Goal: Use online tool/utility: Utilize a website feature to perform a specific function

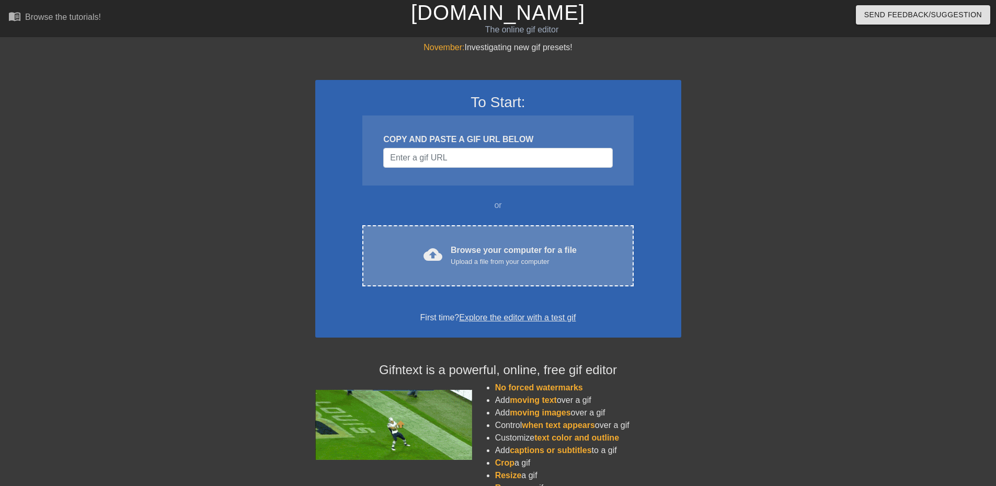
click at [468, 263] on div "Upload a file from your computer" at bounding box center [514, 262] width 126 height 10
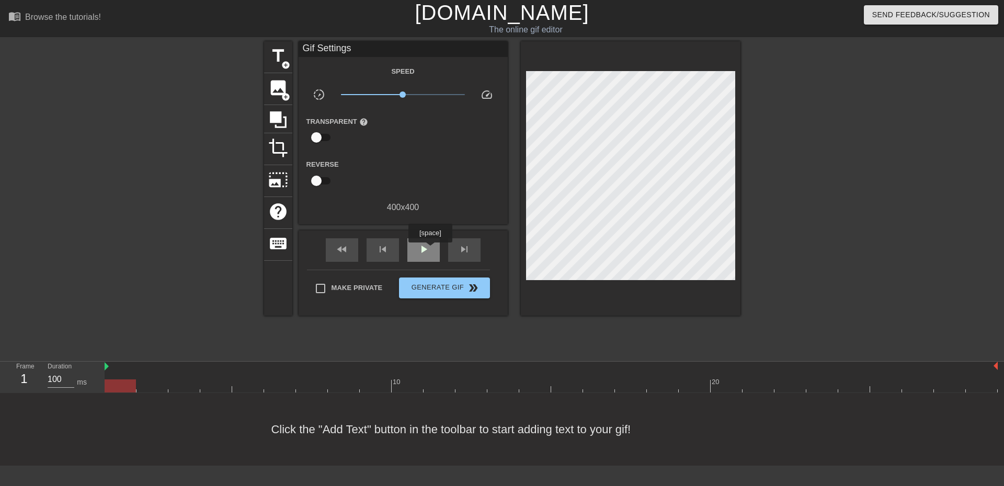
click at [430, 250] on div "play_arrow" at bounding box center [423, 250] width 32 height 24
click at [424, 249] on span "pause" at bounding box center [423, 249] width 13 height 13
click at [280, 54] on span "title" at bounding box center [278, 56] width 20 height 20
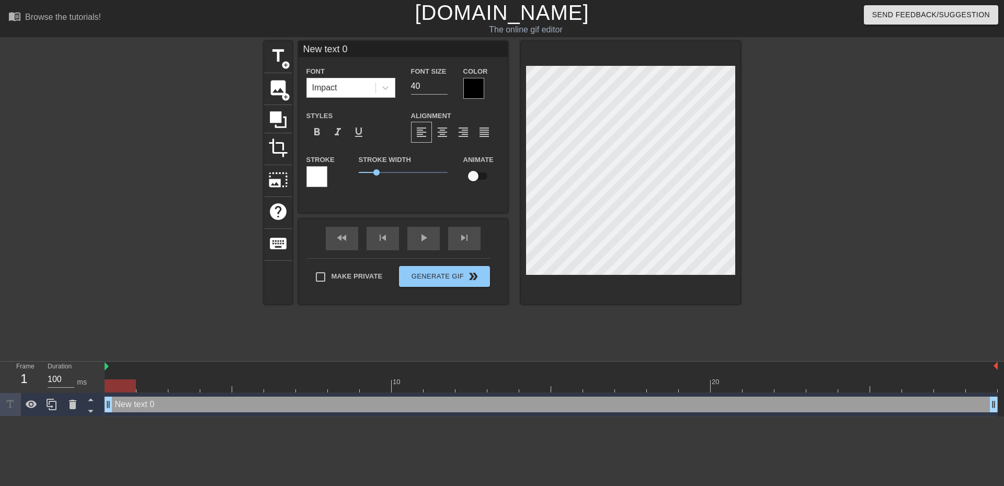
drag, startPoint x: 967, startPoint y: 408, endPoint x: 69, endPoint y: 420, distance: 898.1
click at [73, 417] on html "menu_book Browse the tutorials! [DOMAIN_NAME] The online gif editor Send Feedba…" at bounding box center [502, 208] width 1004 height 417
click at [146, 406] on div "New text 0 drag_handle drag_handle" at bounding box center [551, 405] width 893 height 16
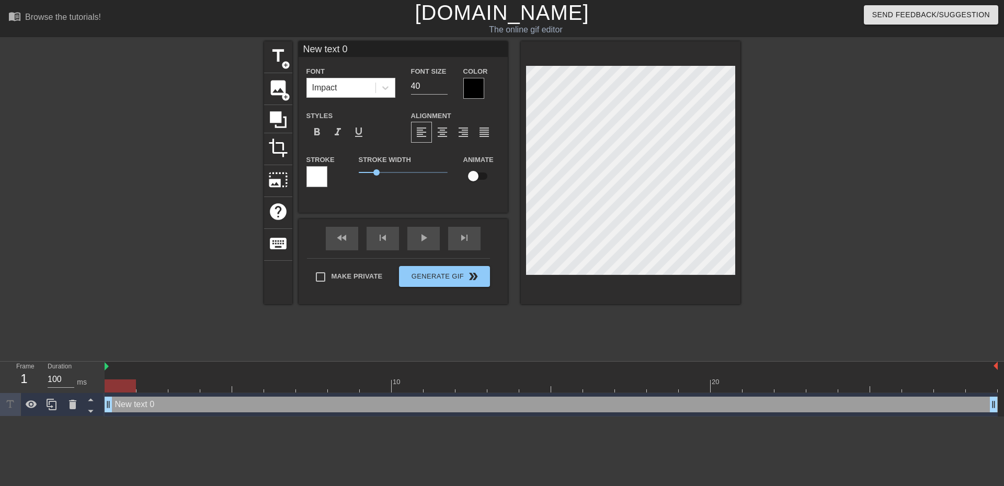
scroll to position [2, 3]
type input "c"
type textarea "c"
type input "co"
type textarea "co"
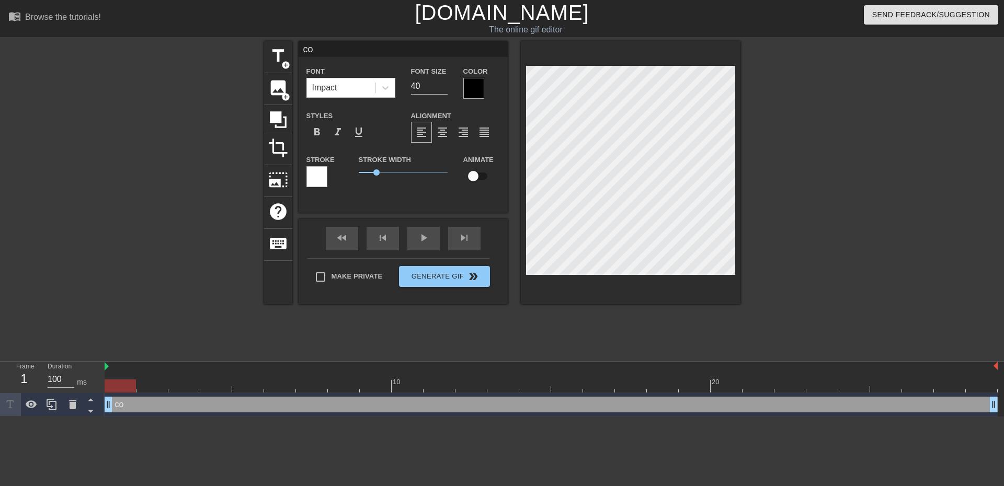
type input "cou"
type textarea "cou"
type input "coun"
type textarea "coun"
type input "count"
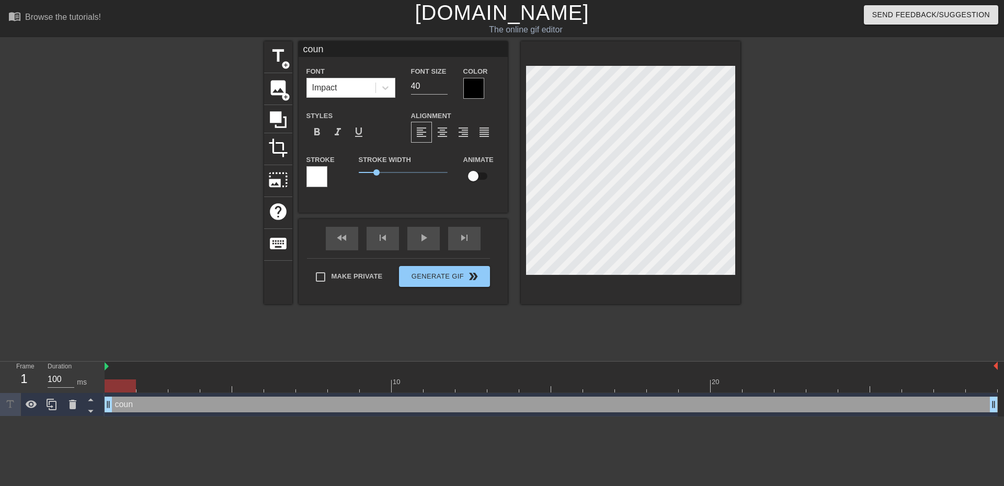
type textarea "count"
type input "counti"
type textarea "counti"
type input "countin"
type textarea "countin"
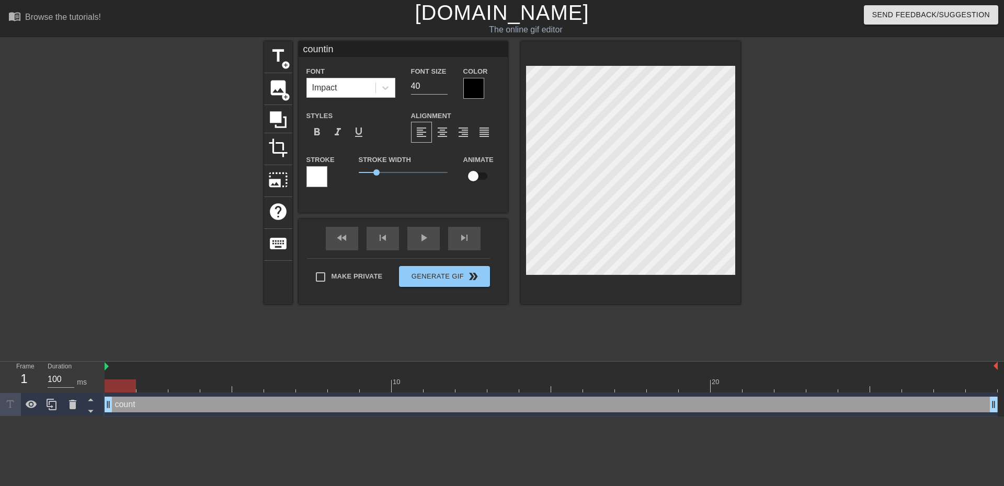
type input "counting"
type textarea "counting"
type input "counting"
type textarea "counting"
type input "counting h"
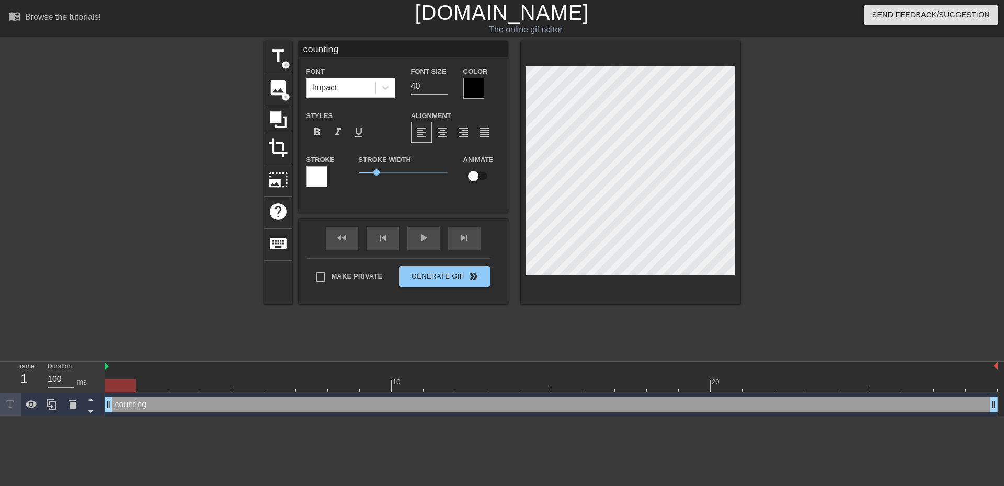
type textarea "counting h"
type input "counting ho"
type textarea "counting ho"
type input "counting how"
type textarea "counting how"
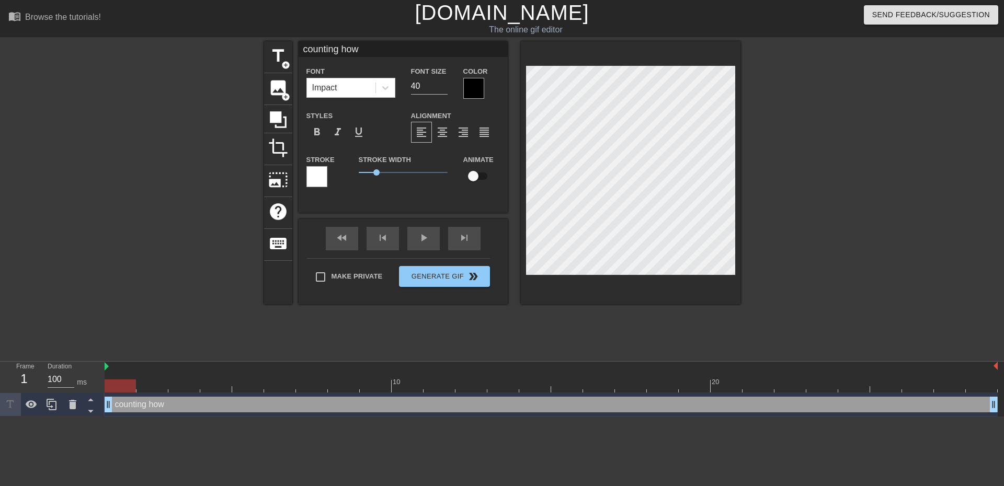
type input "counting how"
type textarea "counting how"
type input "counting how m"
type textarea "counting how m"
type input "counting how ma"
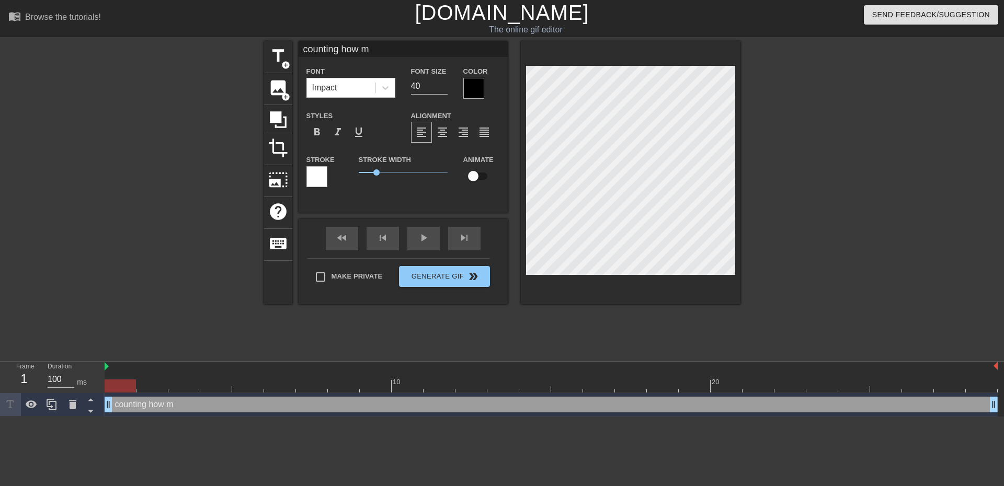
type textarea "counting how ma"
type input "counting how man"
type textarea "counting how man"
type input "counting how many"
type textarea "counting how many"
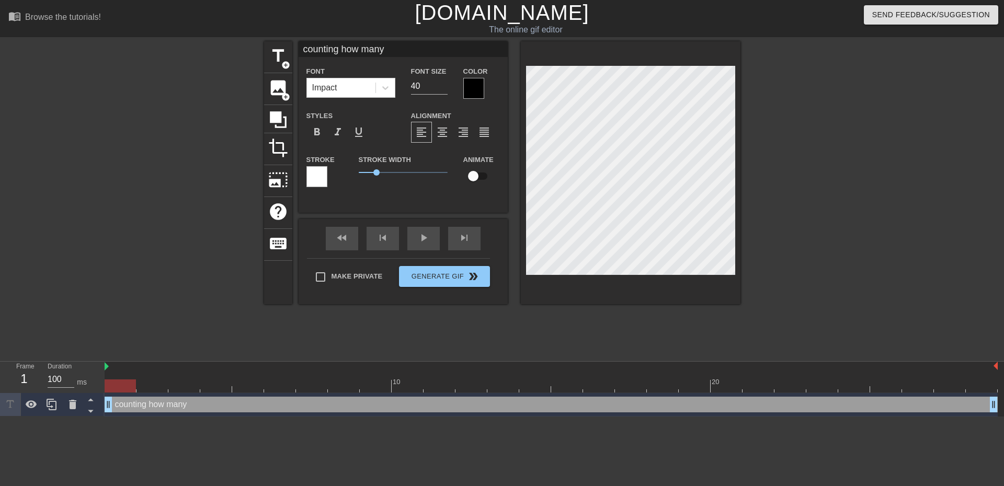
type input "counting how many"
type textarea "counting how many"
type input "counting how many u"
type textarea "counting how many u"
type input "counting how many us"
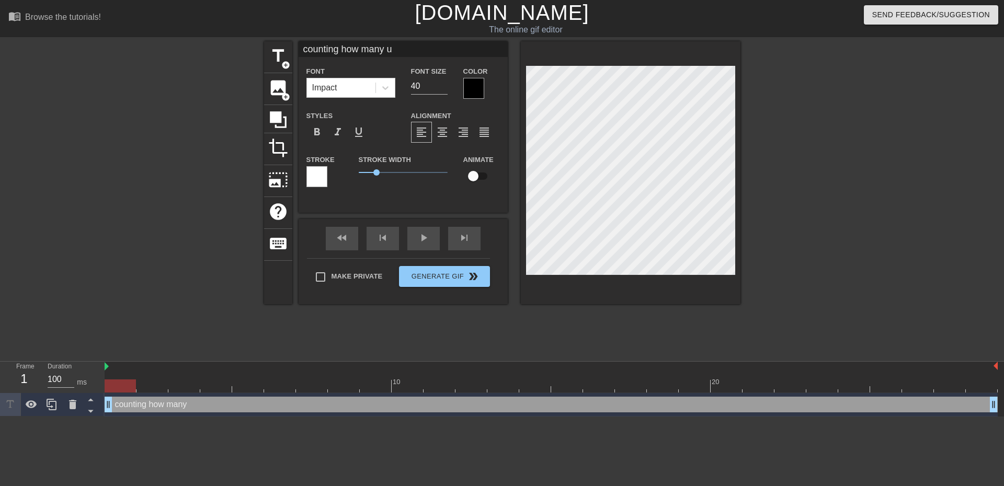
type textarea "counting how many us"
type input "counting how many use"
type textarea "counting how many use"
type input "counting how many usel"
type textarea "counting how many usel"
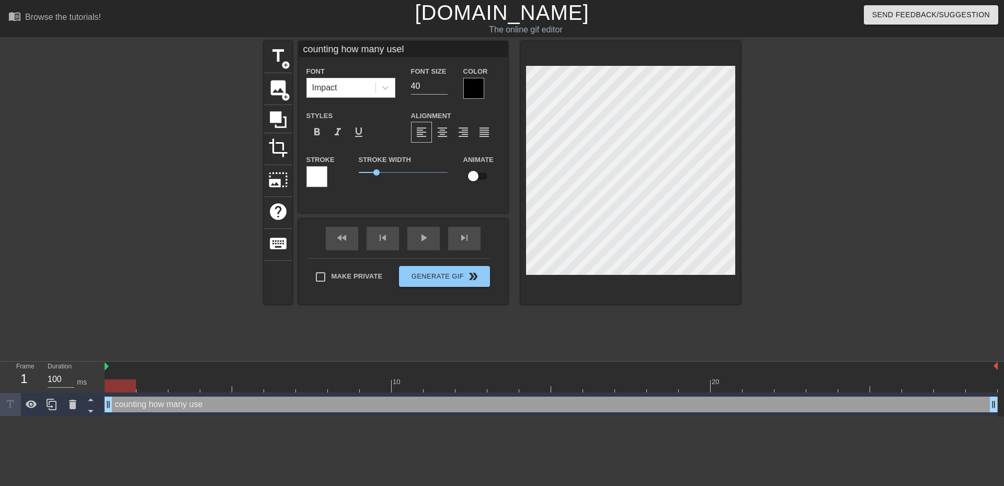
type input "counting how many usele"
type textarea "counting how many usele"
type input "counting how many uselee"
type textarea "counting how many uselee"
type input "counting how many uselees"
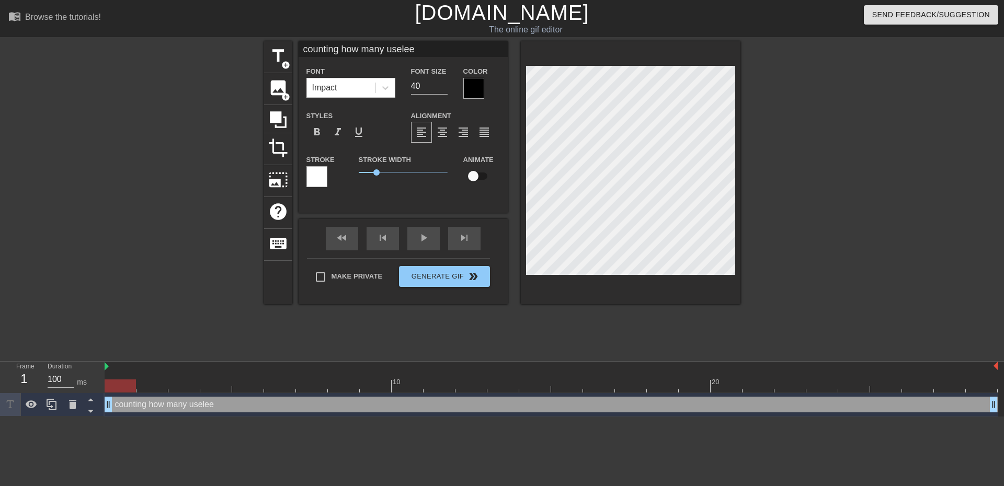
type textarea "counting how many uselees"
type input "counting how many useleess"
type textarea "counting how many useleess"
type input "counting how many uselees"
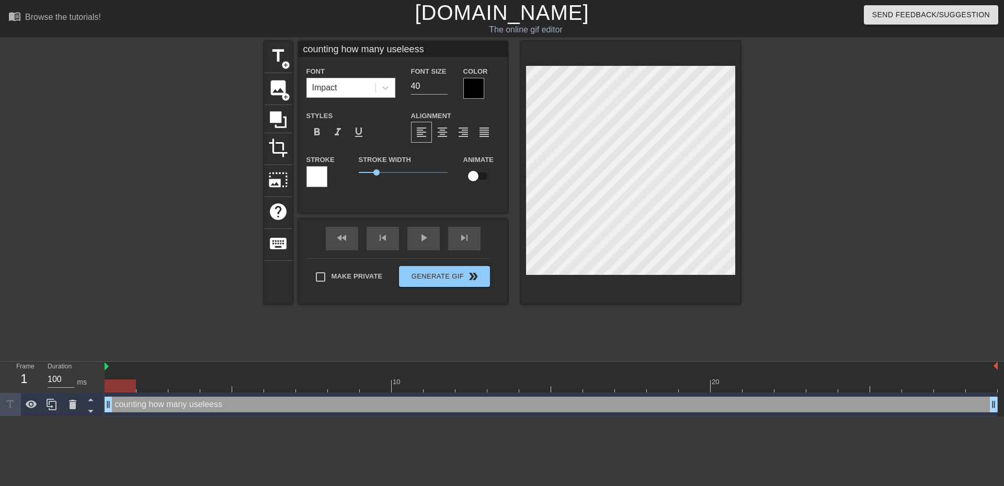
type textarea "counting how many uselees"
type input "counting how many uselee"
type textarea "counting how many uselee"
type input "counting how many uselees"
type textarea "counting how many uselees"
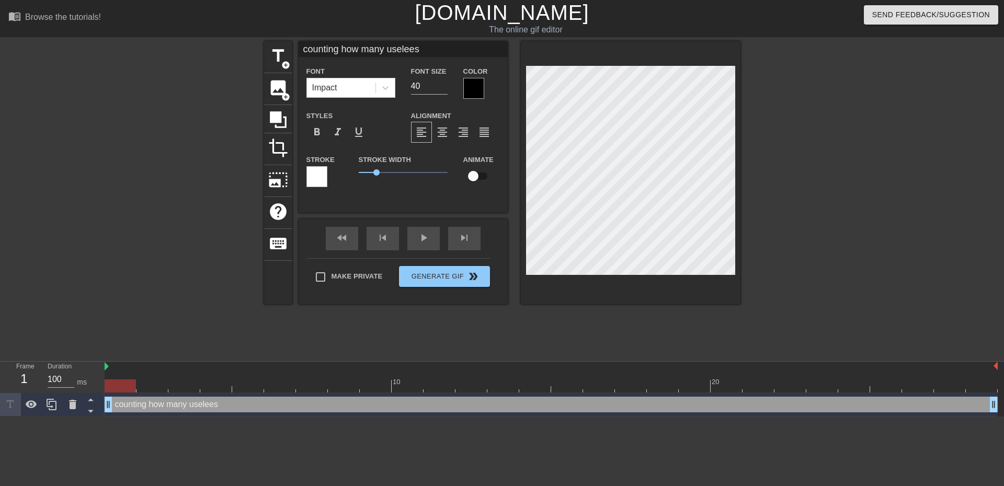
type input "counting how many useleess"
type textarea "counting how many useleess"
type input "counting how many useleess"
type textarea "counting how many useleess"
type input "counting how many useleess p"
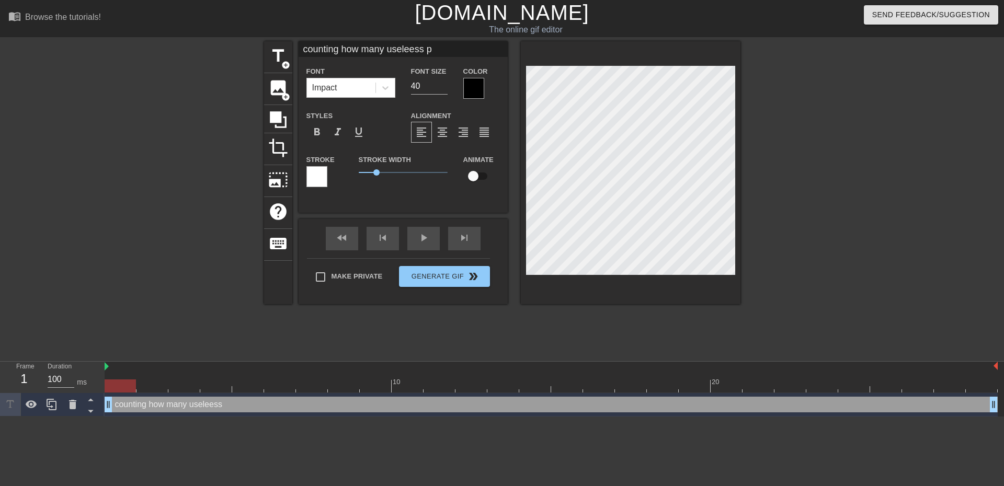
type textarea "counting how many useleess p"
type input "counting how many useleess pa"
type textarea "counting how many useleess pa"
type input "counting how many useleess p"
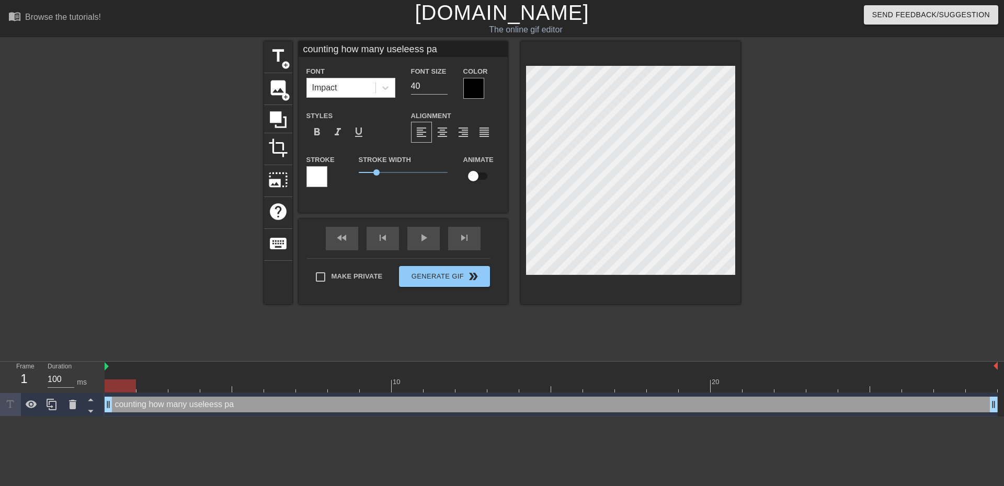
type textarea "counting how many useleess p"
type input "counting how many useleess"
type textarea "counting how many useleess"
type input "counting how many useleess"
type textarea "counting how many useleess"
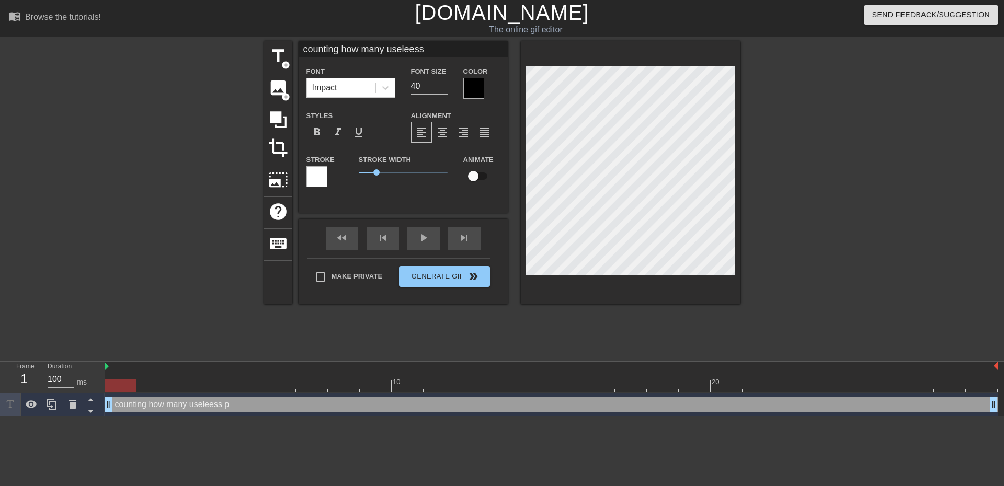
type input "counting how many uselees"
type textarea "counting how many uselees"
type input "counting how many uselee"
type textarea "counting how many uselee"
type input "counting how many usele"
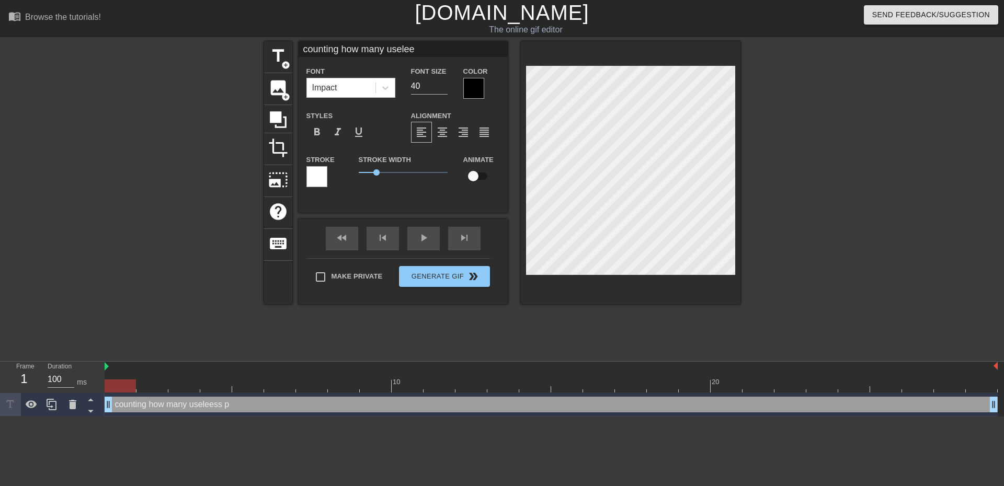
type textarea "counting how many usele"
type input "counting how many usel"
type textarea "counting how many usel"
type input "counting how many use"
type textarea "counting how many use"
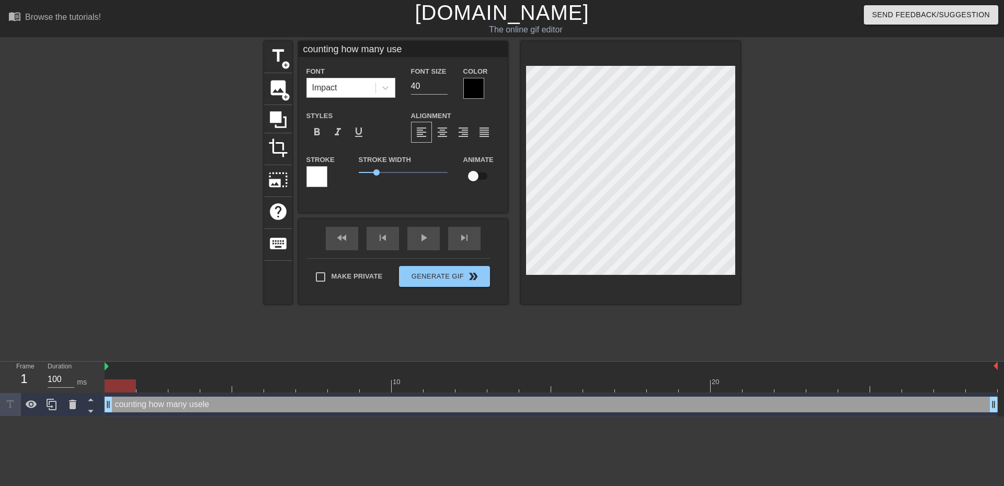
type input "counting how many us"
type textarea "counting how many us"
type input "counting how many u"
type textarea "counting how many u"
type input "counting how many"
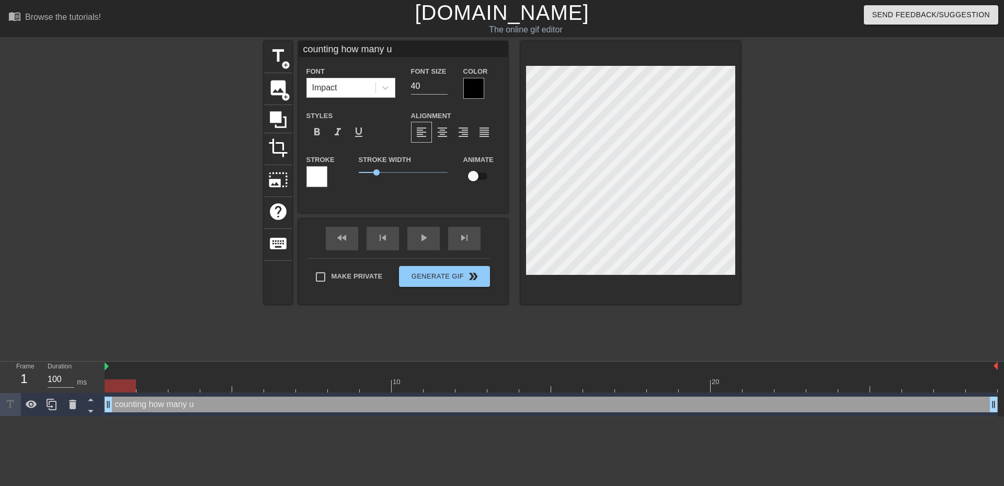
type textarea "counting how many"
type input "counting how many"
type textarea "counting how many"
type input "counting how many"
type textarea "counting how many"
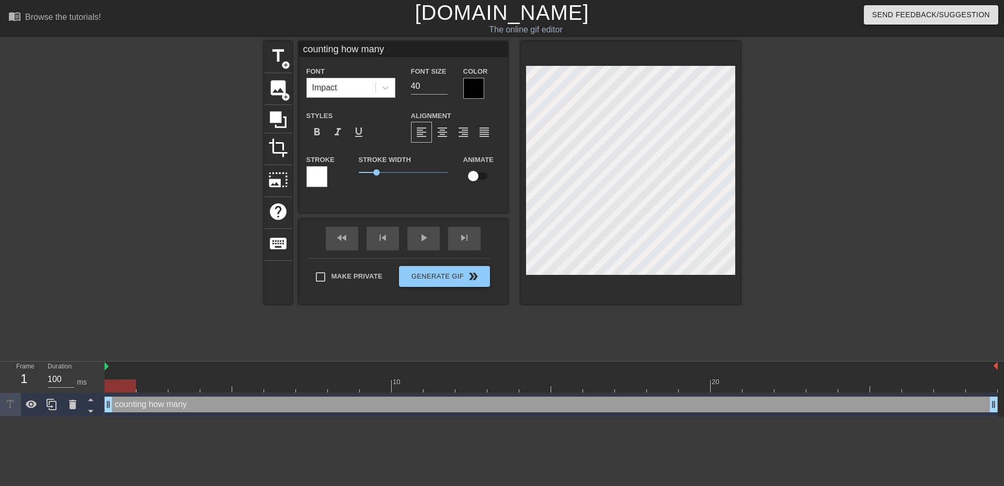
scroll to position [2, 1]
type input "counting how manyu"
type textarea "counting how many u"
type input "counting how manyus"
type textarea "counting how many us"
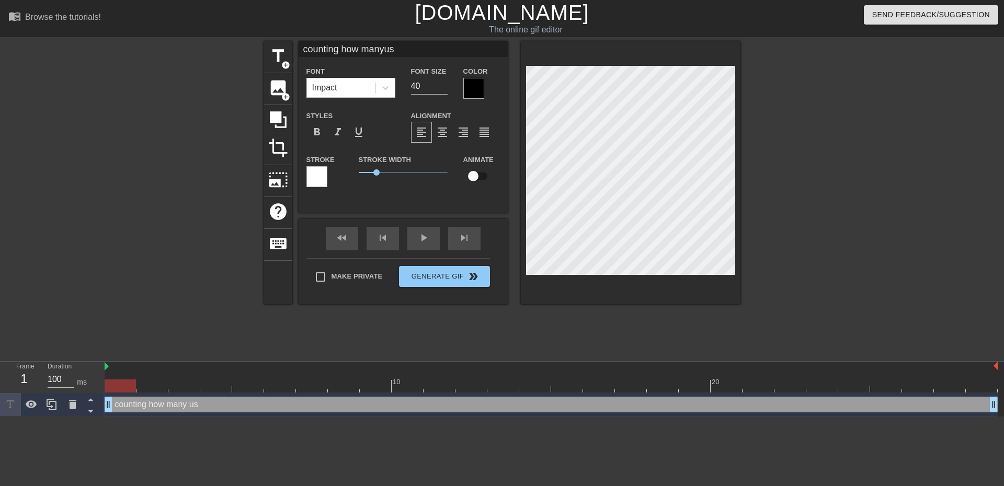
type input "counting how manyuse"
type textarea "counting how many use"
type input "counting how manyusel"
type textarea "counting how many usel"
type input "counting how manyusele"
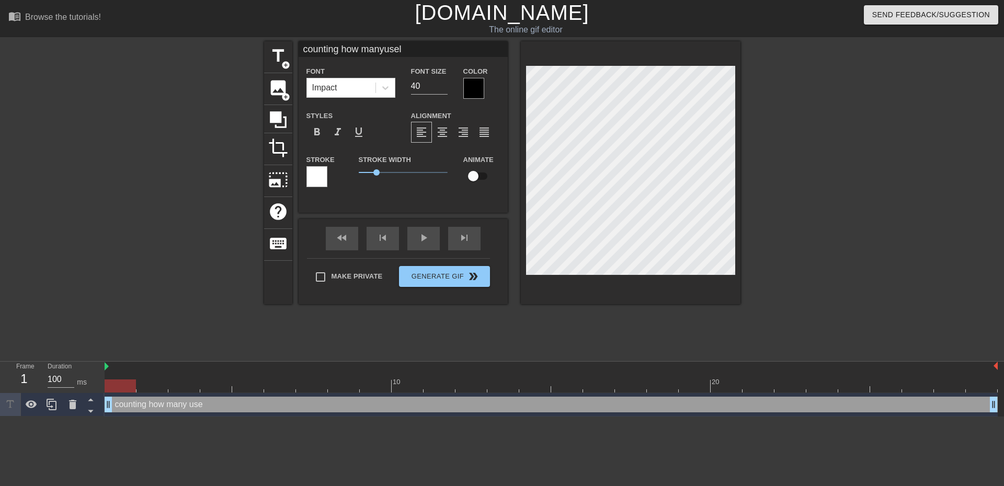
type textarea "counting how many usele"
type input "counting how manyuseles"
type textarea "counting how many useles"
type input "counting how manyuseless"
type textarea "counting how many useless"
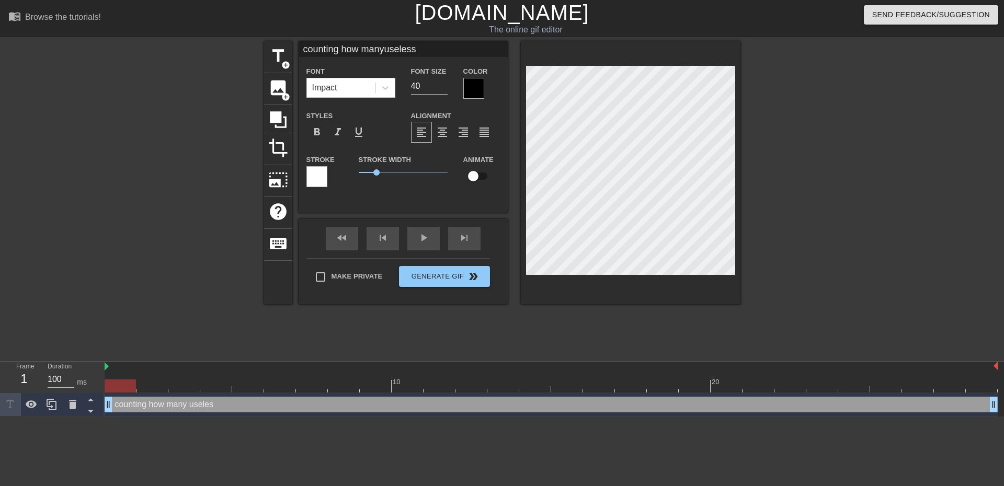
type input "counting how manyuseless"
type textarea "counting how many useless"
type input "counting how manyuseless p"
type textarea "counting how many useless p"
type input "counting how manyuseless pa"
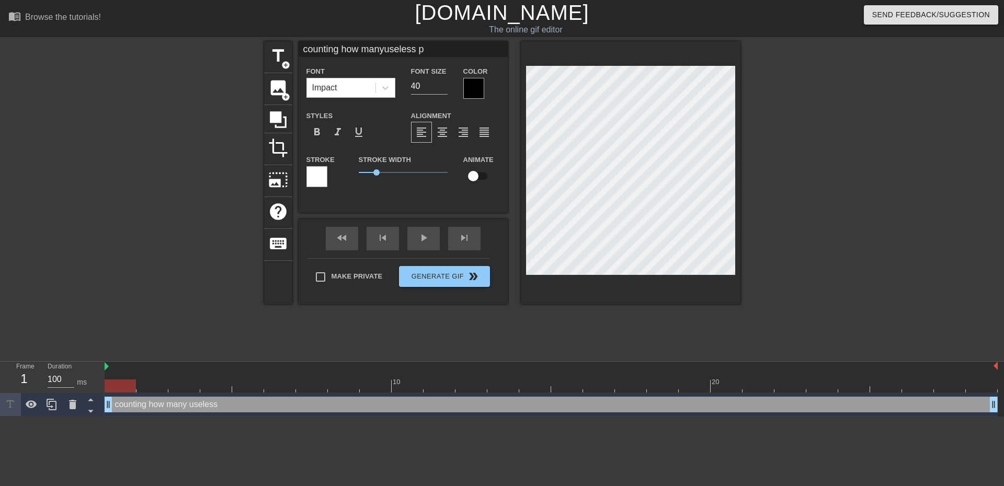
type textarea "counting how many useless pa"
type input "counting how manyuseless pac"
type textarea "counting how many useless pac"
type input "counting how manyuseless pack"
type textarea "counting how many useless pack"
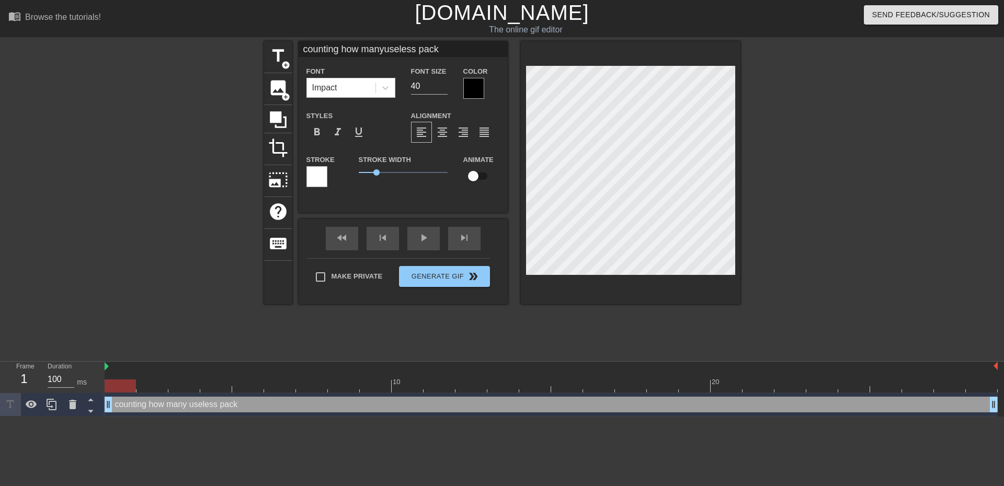
type input "counting how manyuseless packs"
type textarea "counting how many useless packs"
type input "counting how manyuseless packs"
type textarea "counting how many useless packs"
type input "counting how manyuseless packs I"
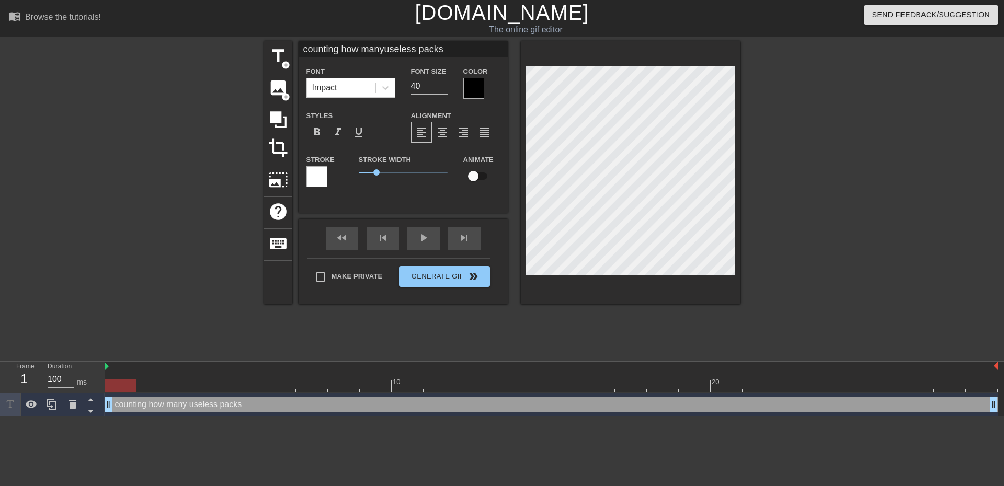
type textarea "counting how many useless packs I"
type input "counting how manyuseless packs I"
type textarea "counting how many useless packs I"
type input "counting how manyuseless packs I c"
type textarea "counting how many useless packs I c"
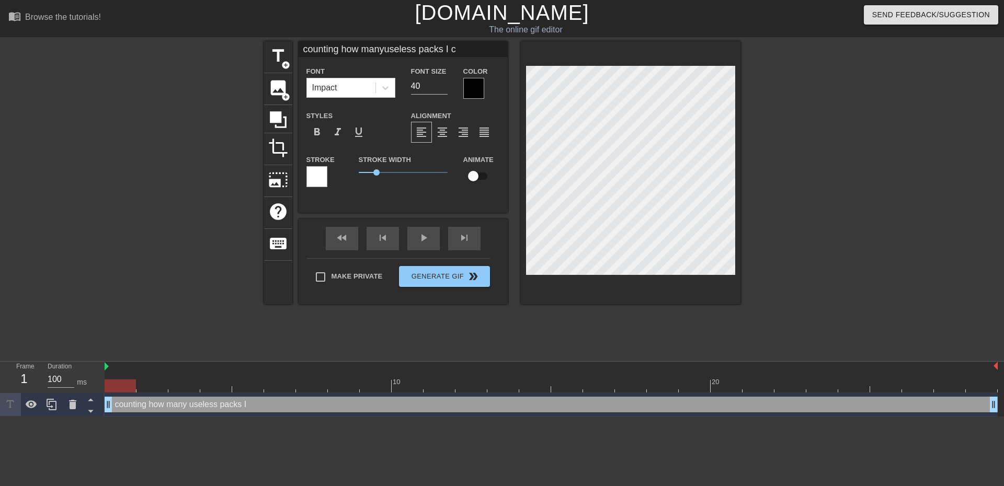
type input "counting how manyuseless packs I ca"
type textarea "counting how many useless packs I ca"
type input "counting how manyuseless packs I can"
type textarea "counting how many useless packs I can"
type input "counting how manyuseless packs I can"
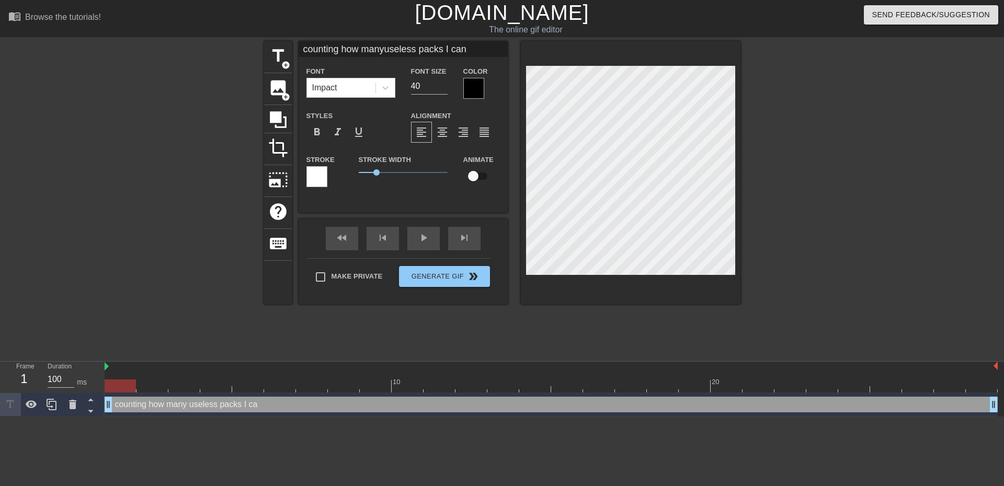
type textarea "counting how many useless packs I can"
type input "counting how manyuseless packs I can b"
type textarea "counting how many useless packs I can b"
type input "counting how manyuseless packs I can bu"
type textarea "counting how many useless packs I can bu"
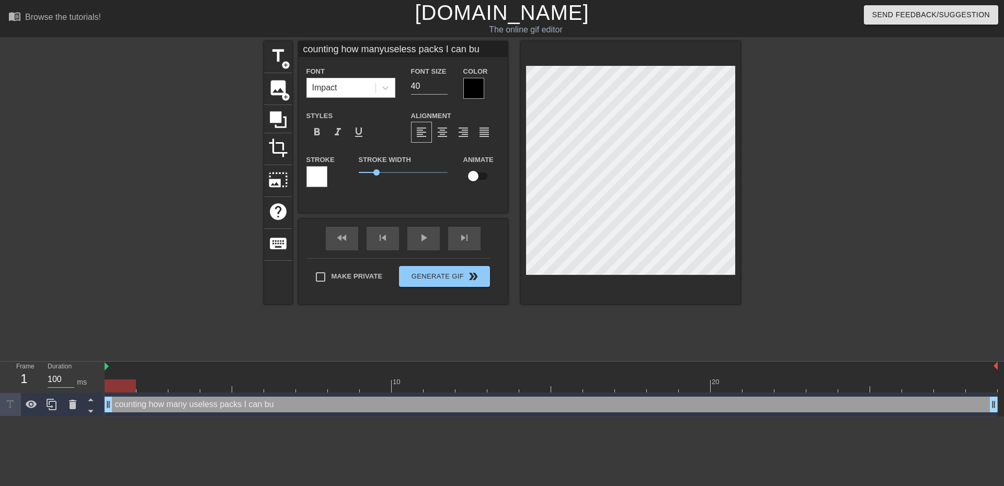
type input "counting how manyuseless packs I can buy"
type textarea "counting how many useless packs I can buy"
click at [447, 135] on span "format_align_center" at bounding box center [442, 132] width 13 height 13
click at [831, 146] on div at bounding box center [831, 198] width 157 height 314
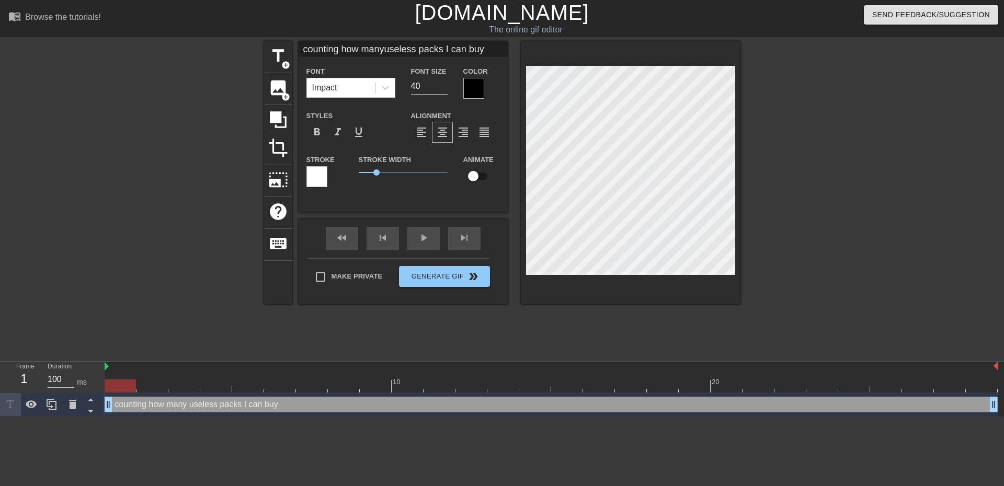
click at [813, 196] on div at bounding box center [831, 198] width 157 height 314
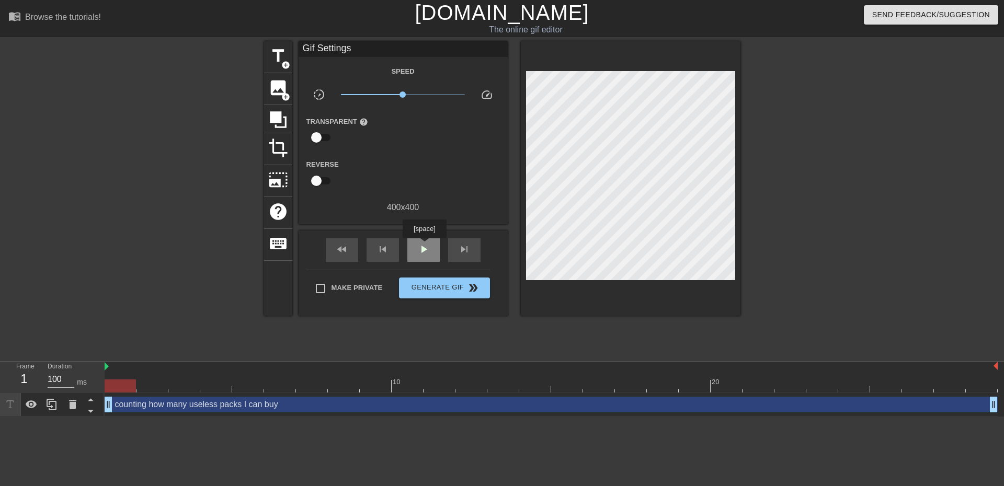
click at [424, 246] on span "play_arrow" at bounding box center [423, 249] width 13 height 13
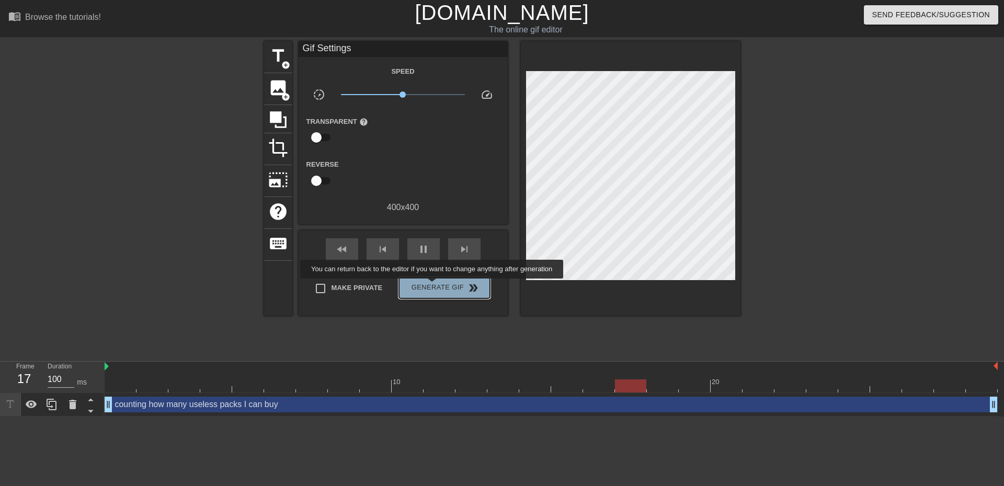
click at [433, 286] on span "Generate Gif double_arrow" at bounding box center [444, 288] width 82 height 13
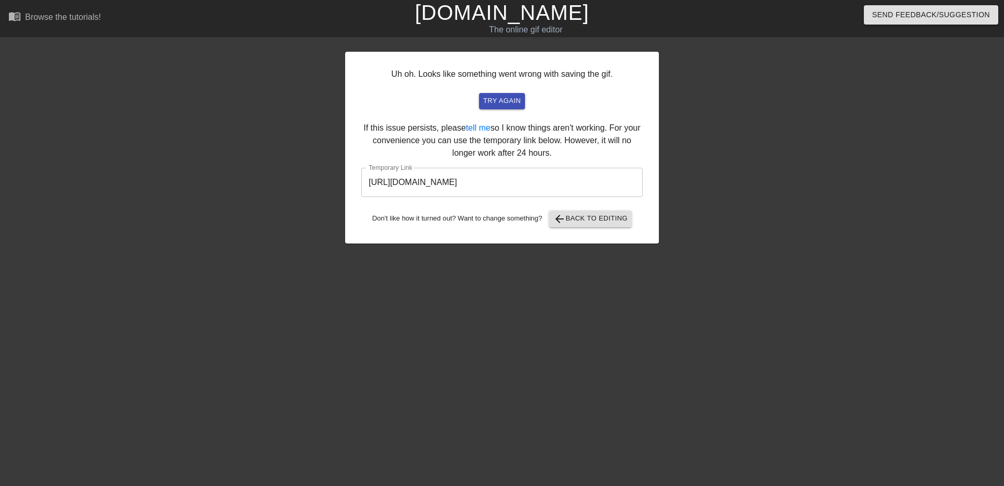
click at [459, 186] on input "[URL][DOMAIN_NAME]" at bounding box center [501, 182] width 281 height 29
